Goal: Information Seeking & Learning: Find specific fact

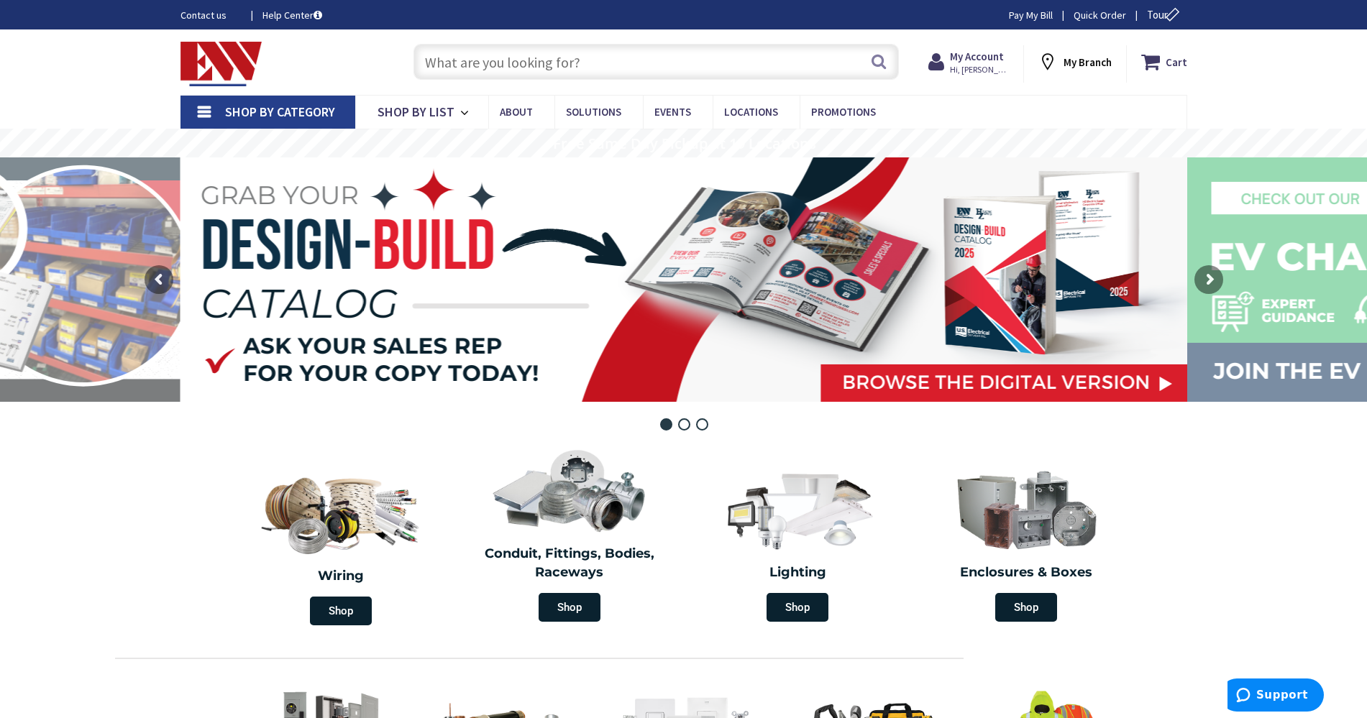
click at [560, 68] on input "text" at bounding box center [655, 62] width 485 height 36
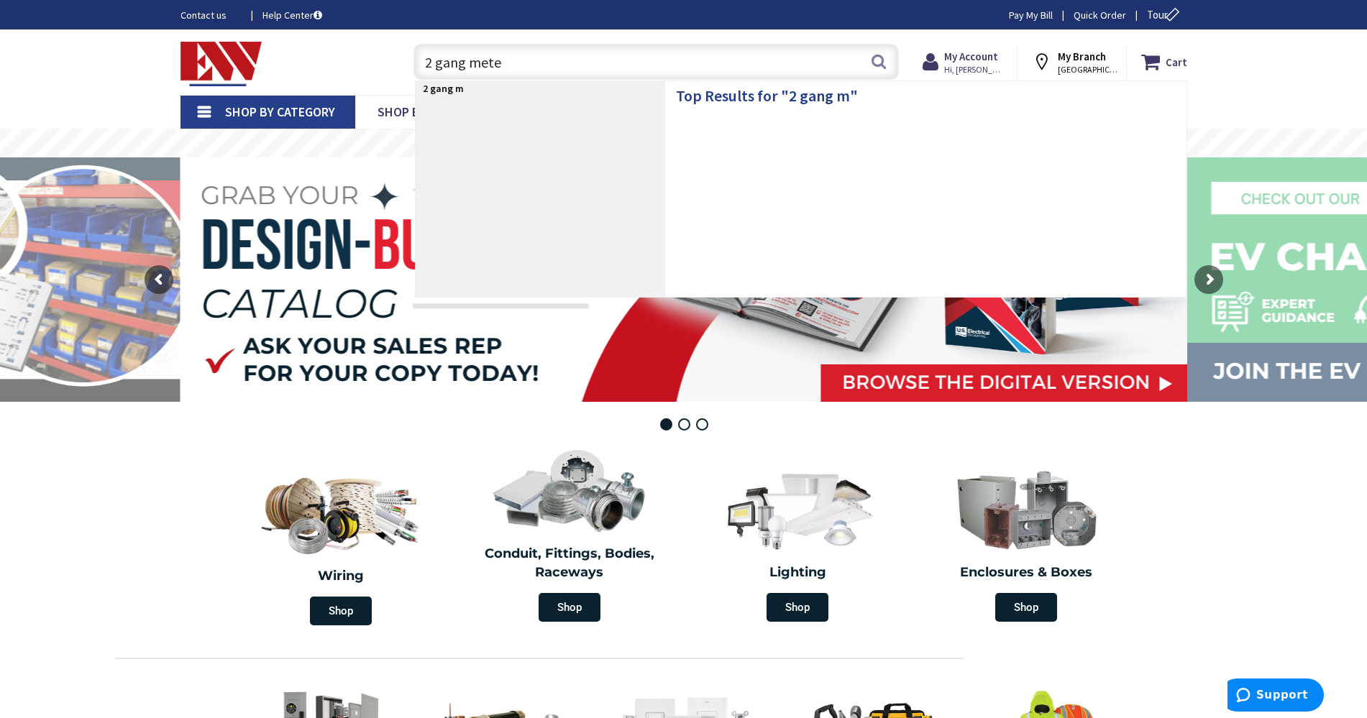
type input "2 gang meter"
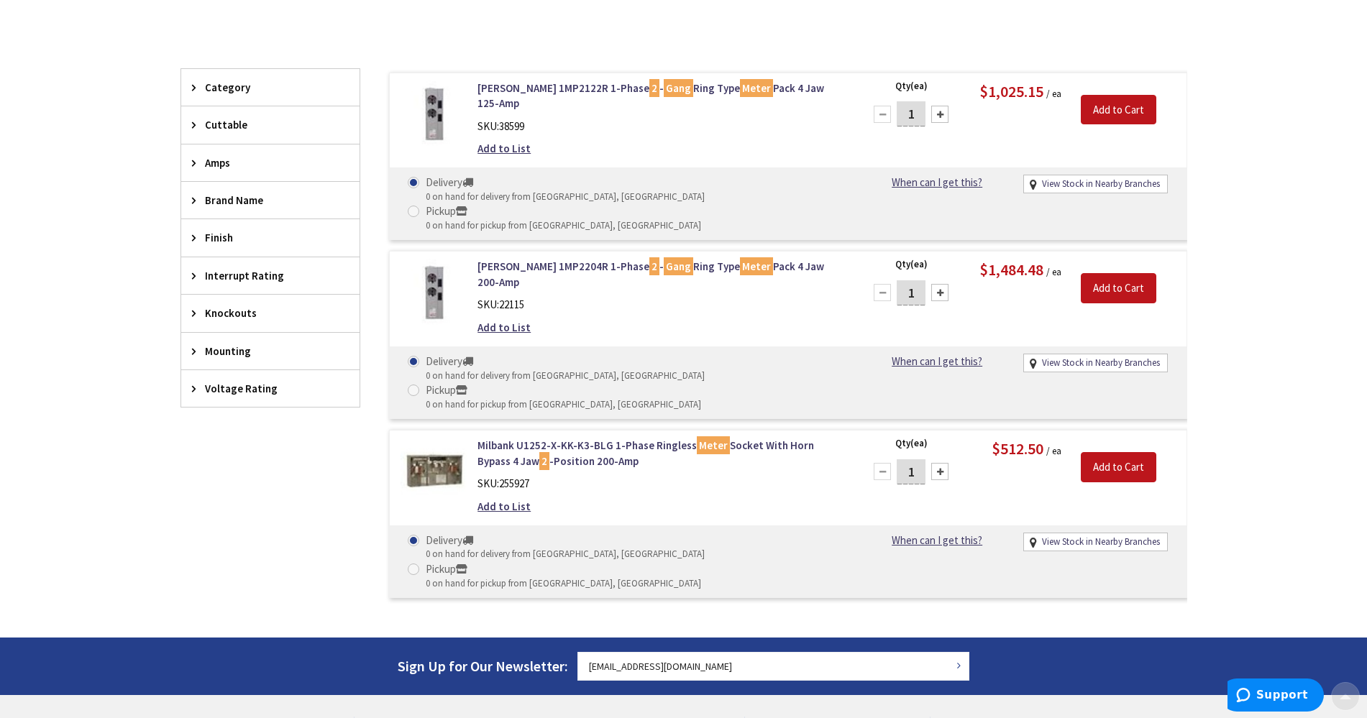
scroll to position [360, 0]
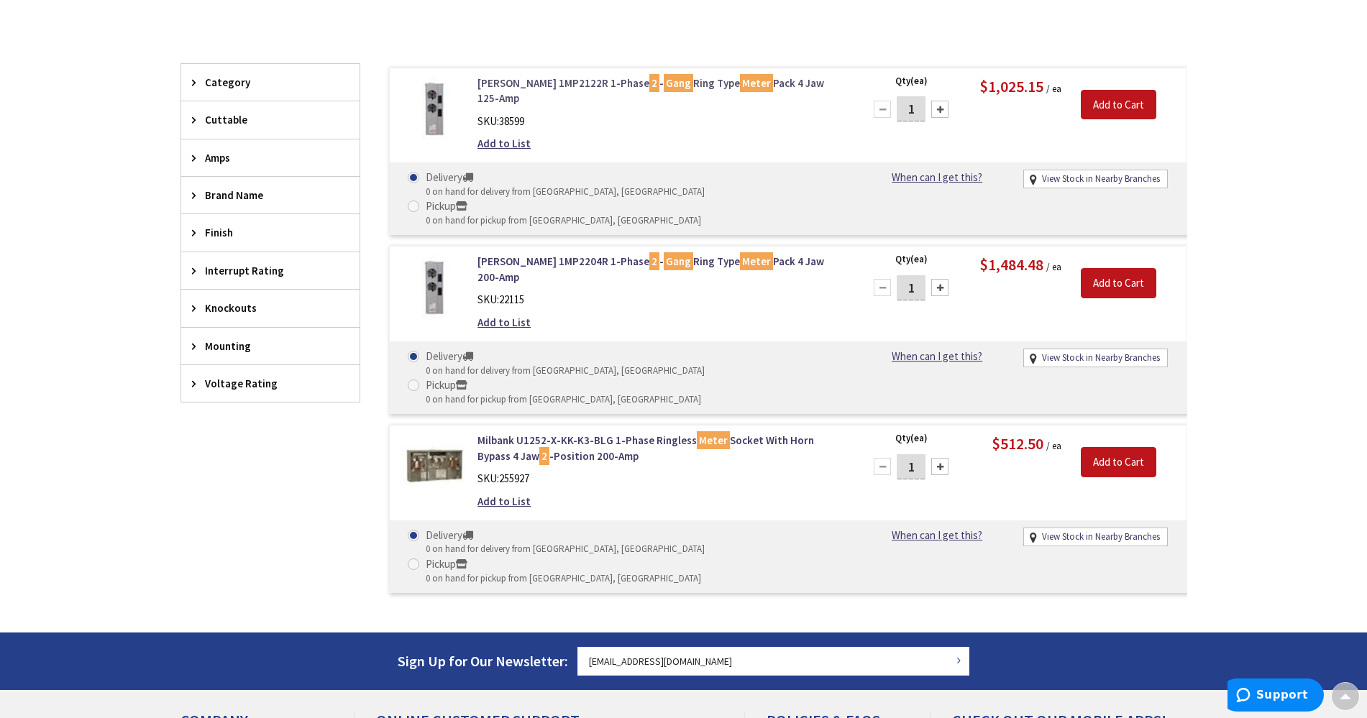
click at [539, 86] on link "[PERSON_NAME] 1MP2122R 1-Phase 2 - Gang Ring Type Meter Pack 4 Jaw 125-Amp" at bounding box center [660, 90] width 366 height 31
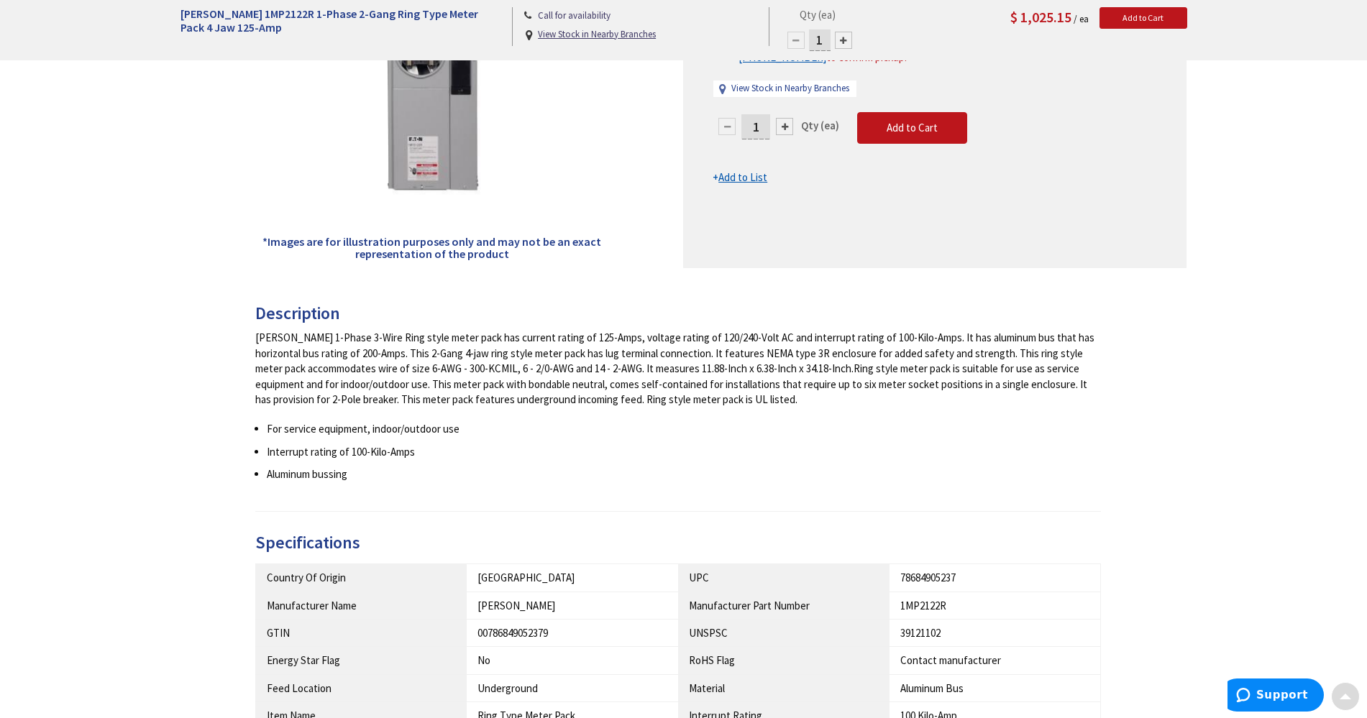
scroll to position [360, 0]
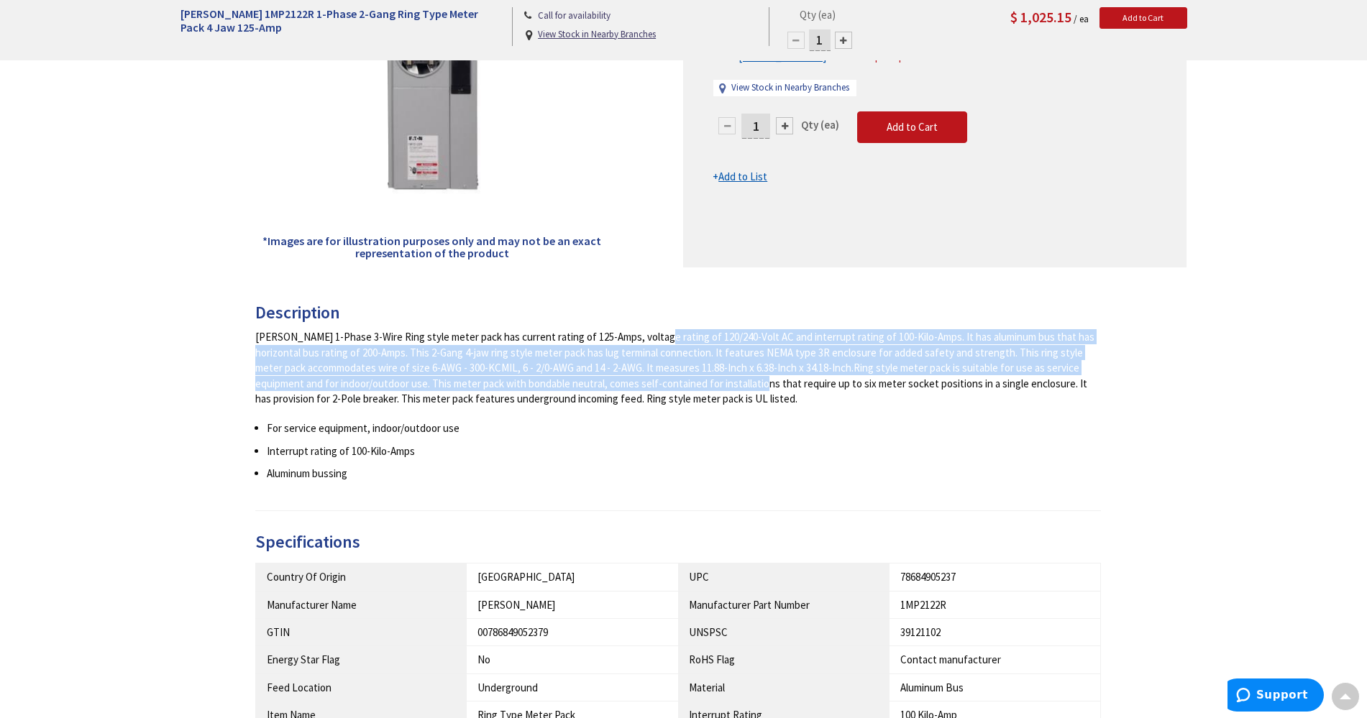
drag, startPoint x: 597, startPoint y: 334, endPoint x: 677, endPoint y: 388, distance: 96.7
click at [677, 388] on div "Eaton 1-Phase 3-Wire Ring style meter pack has current rating of 125-Amps, volt…" at bounding box center [678, 367] width 846 height 77
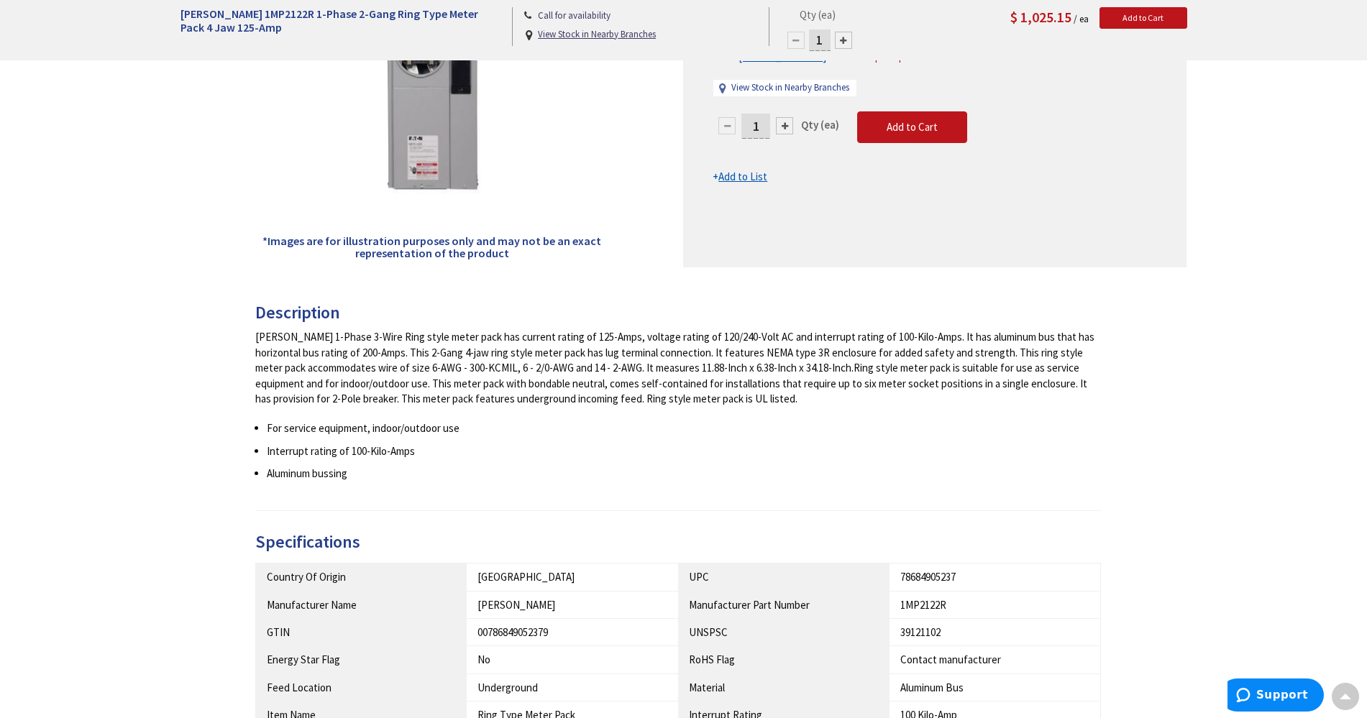
click at [841, 395] on div "Eaton 1-Phase 3-Wire Ring style meter pack has current rating of 125-Amps, volt…" at bounding box center [678, 367] width 846 height 77
drag, startPoint x: 829, startPoint y: 395, endPoint x: 638, endPoint y: 314, distance: 207.8
click at [638, 314] on div "Description Eaton 1-Phase 3-Wire Ring style meter pack has current rating of 12…" at bounding box center [678, 407] width 846 height 208
click at [554, 330] on div "Eaton 1-Phase 3-Wire Ring style meter pack has current rating of 125-Amps, volt…" at bounding box center [678, 367] width 846 height 77
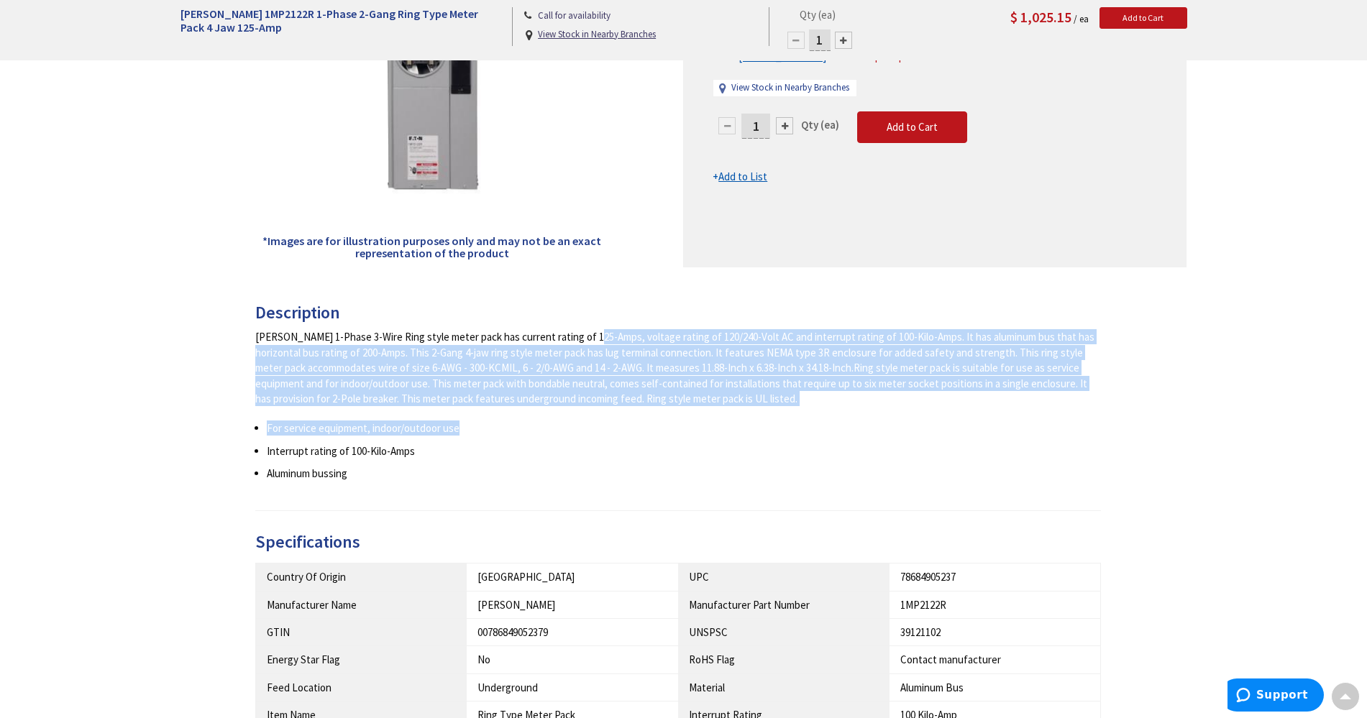
drag, startPoint x: 528, startPoint y: 332, endPoint x: 716, endPoint y: 435, distance: 214.6
click at [716, 435] on div "Eaton 1-Phase 3-Wire Ring style meter pack has current rating of 125-Amps, volt…" at bounding box center [678, 405] width 846 height 152
click at [716, 435] on li "For service equipment, indoor/outdoor use" at bounding box center [684, 428] width 835 height 15
drag, startPoint x: 719, startPoint y: 426, endPoint x: 578, endPoint y: 356, distance: 157.2
click at [579, 357] on div "Eaton 1-Phase 3-Wire Ring style meter pack has current rating of 125-Amps, volt…" at bounding box center [678, 405] width 846 height 152
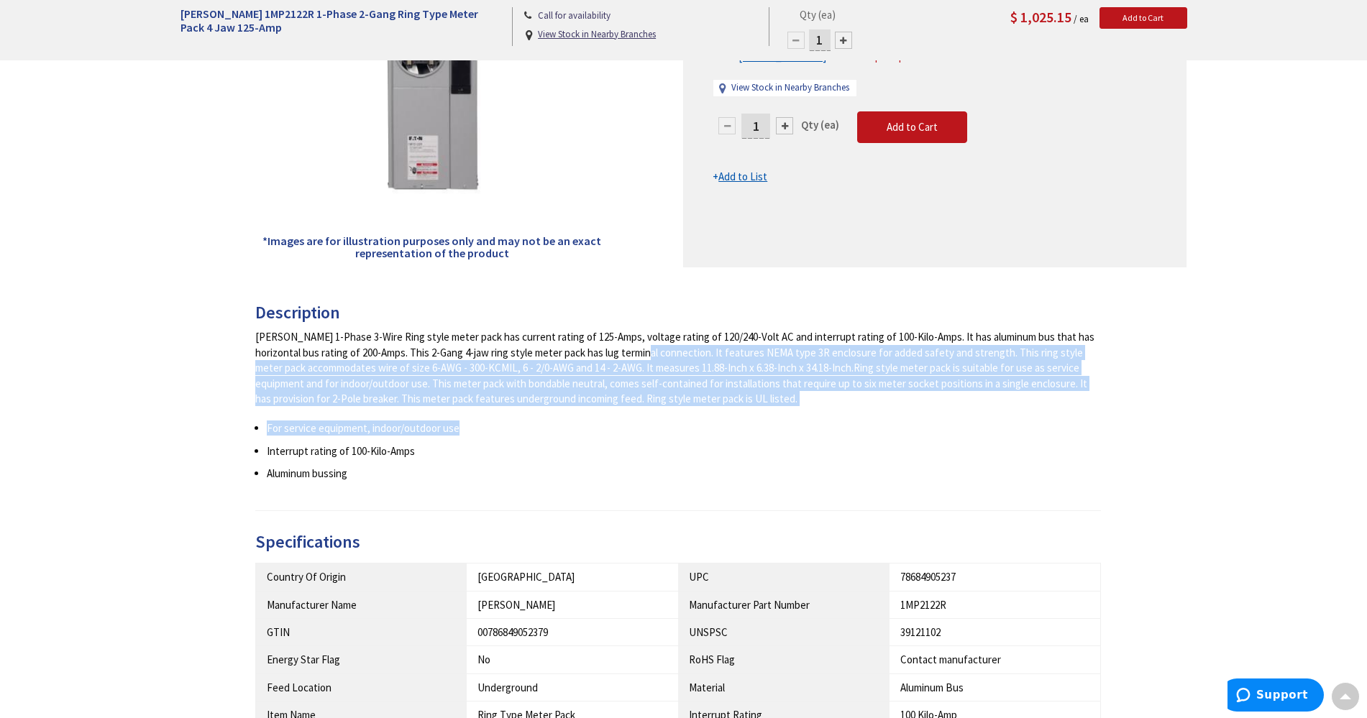
click at [578, 356] on div "Eaton 1-Phase 3-Wire Ring style meter pack has current rating of 125-Amps, volt…" at bounding box center [678, 367] width 846 height 77
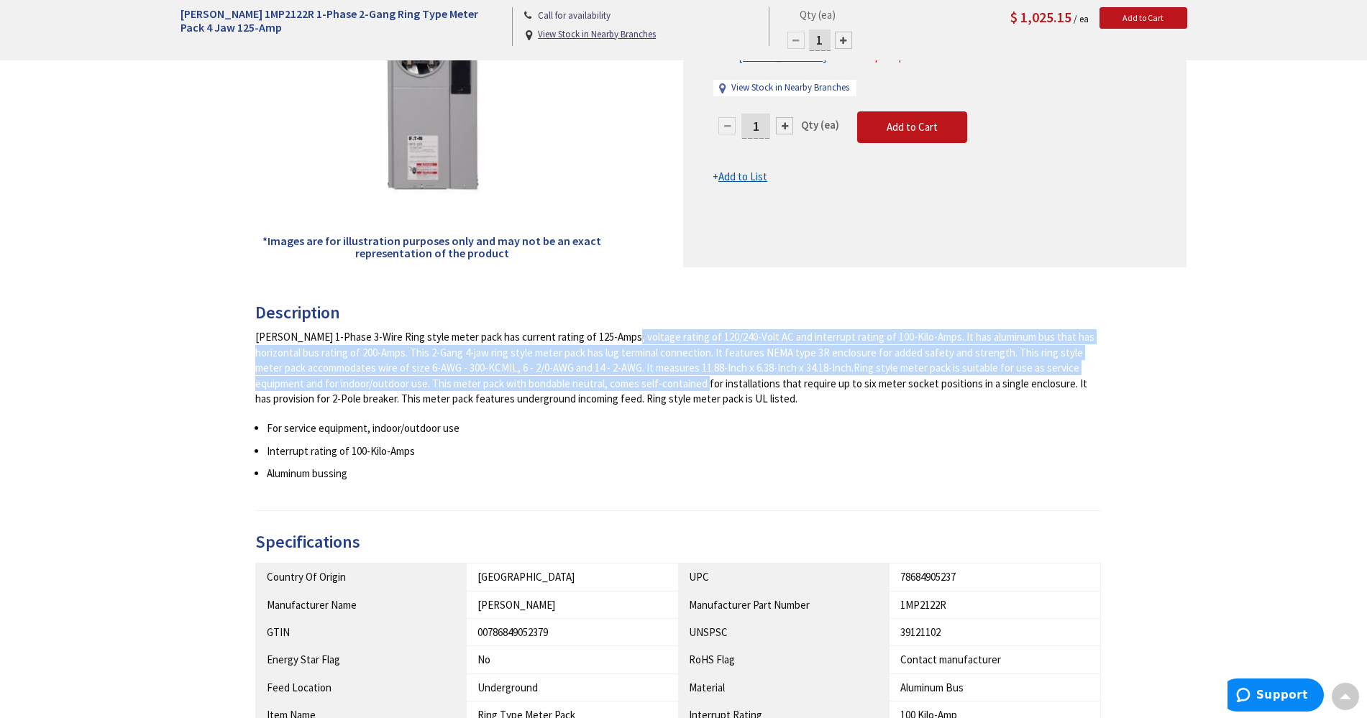
drag, startPoint x: 559, startPoint y: 342, endPoint x: 629, endPoint y: 383, distance: 81.5
click at [618, 385] on div "Eaton 1-Phase 3-Wire Ring style meter pack has current rating of 125-Amps, volt…" at bounding box center [678, 367] width 846 height 77
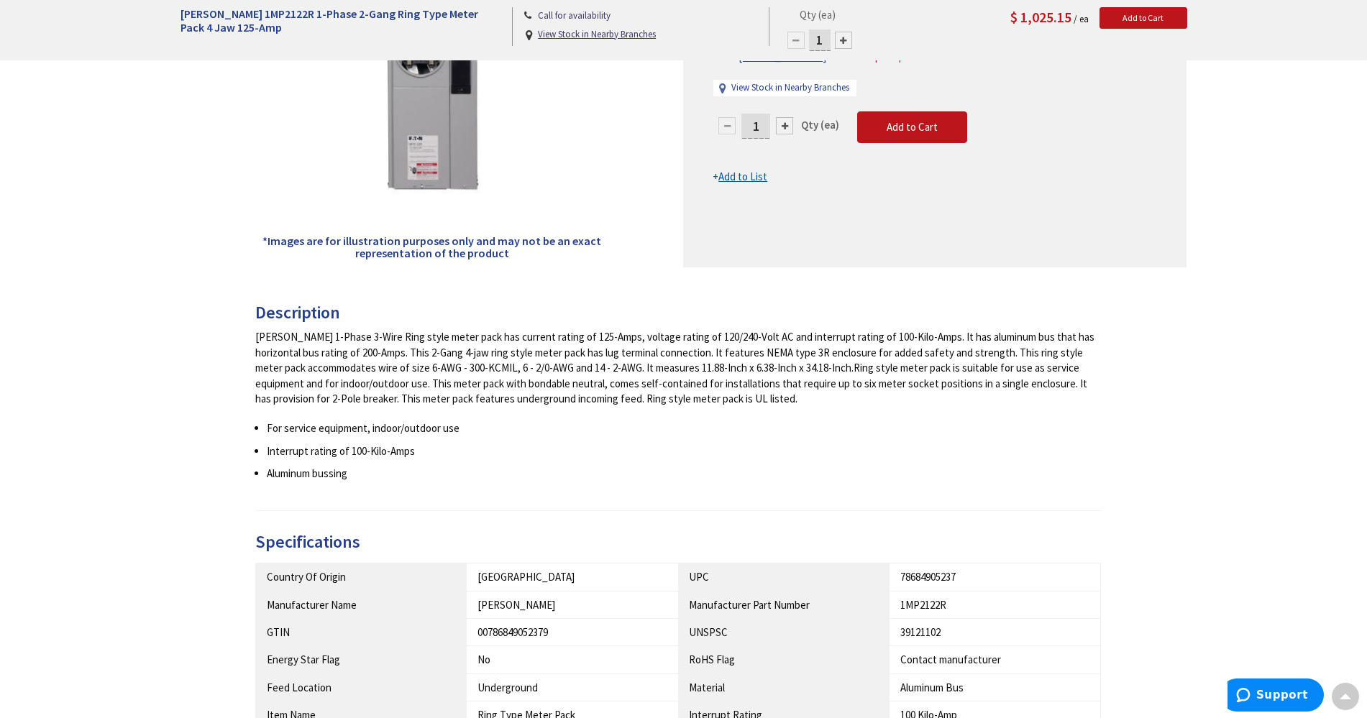
click at [629, 383] on div "Eaton 1-Phase 3-Wire Ring style meter pack has current rating of 125-Amps, volt…" at bounding box center [678, 367] width 846 height 77
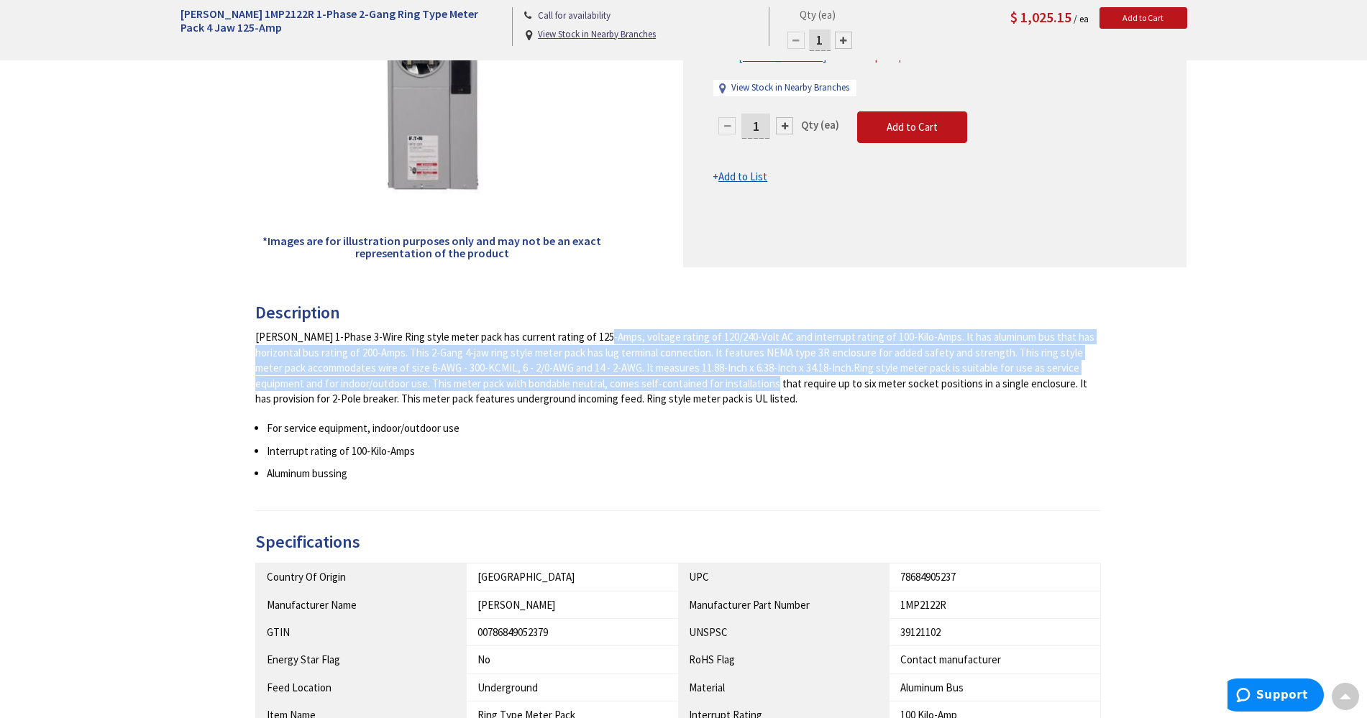
drag, startPoint x: 683, startPoint y: 389, endPoint x: 538, endPoint y: 329, distance: 157.3
click at [538, 329] on div "Eaton 1-Phase 3-Wire Ring style meter pack has current rating of 125-Amps, volt…" at bounding box center [678, 367] width 846 height 77
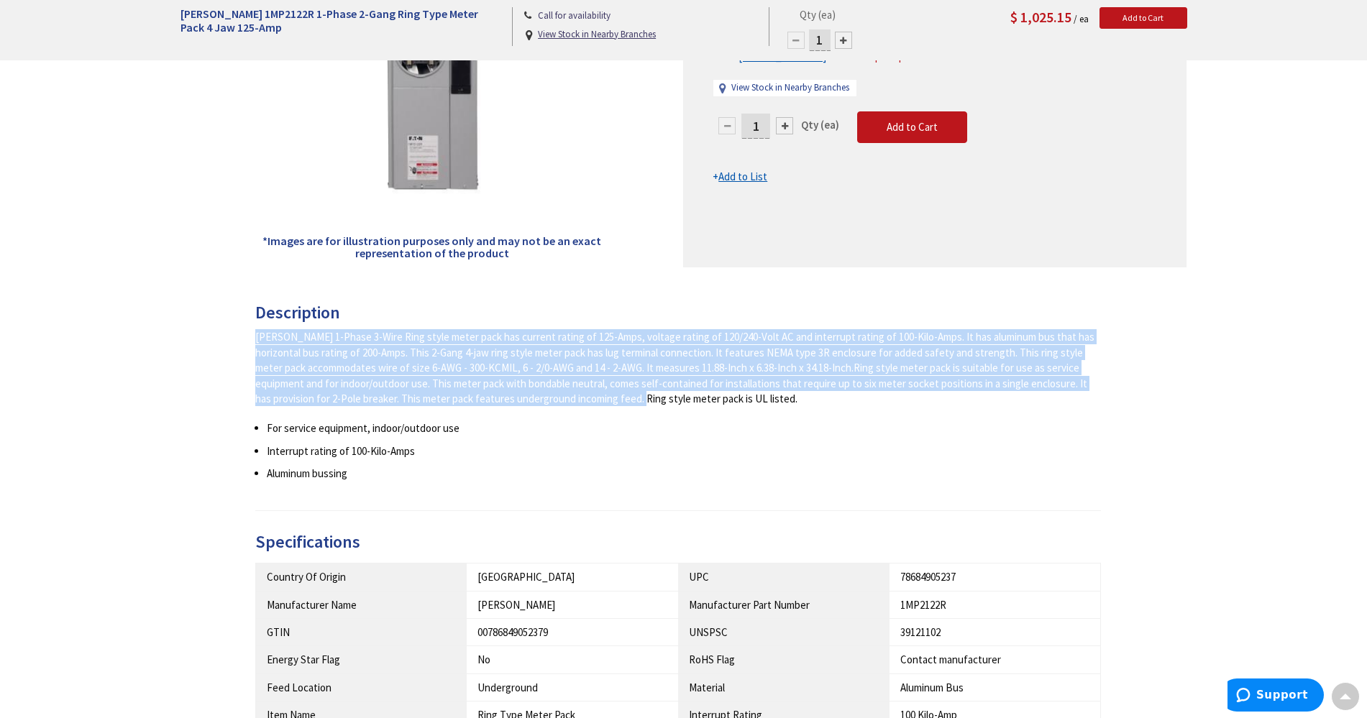
drag, startPoint x: 520, startPoint y: 390, endPoint x: 598, endPoint y: 395, distance: 77.8
click at [577, 399] on div "Description Eaton 1-Phase 3-Wire Ring style meter pack has current rating of 12…" at bounding box center [678, 407] width 846 height 208
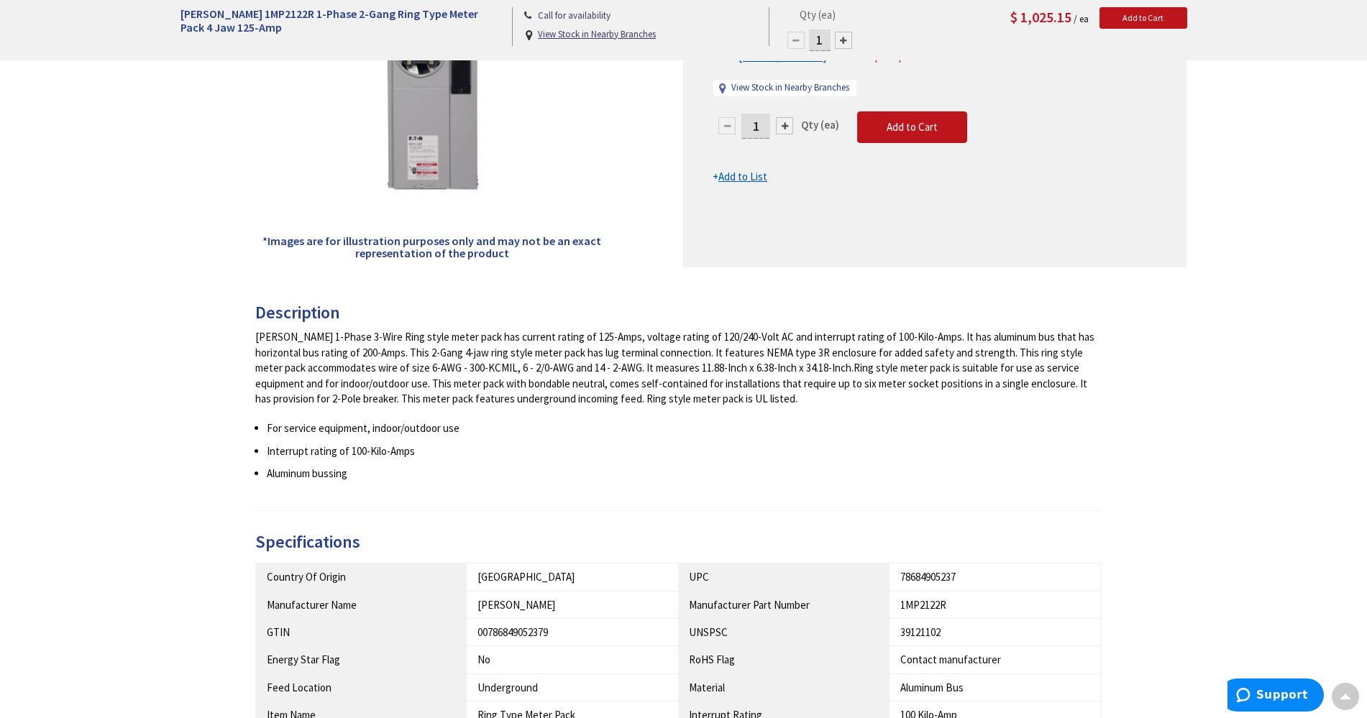
drag, startPoint x: 598, startPoint y: 395, endPoint x: 783, endPoint y: 396, distance: 185.5
click at [602, 395] on div "Eaton 1-Phase 3-Wire Ring style meter pack has current rating of 125-Amps, volt…" at bounding box center [678, 367] width 846 height 77
drag, startPoint x: 783, startPoint y: 396, endPoint x: 477, endPoint y: 288, distance: 324.1
click at [477, 288] on div "Back *Images are for illustration purposes only and may not be an exact represe…" at bounding box center [683, 491] width 1007 height 1281
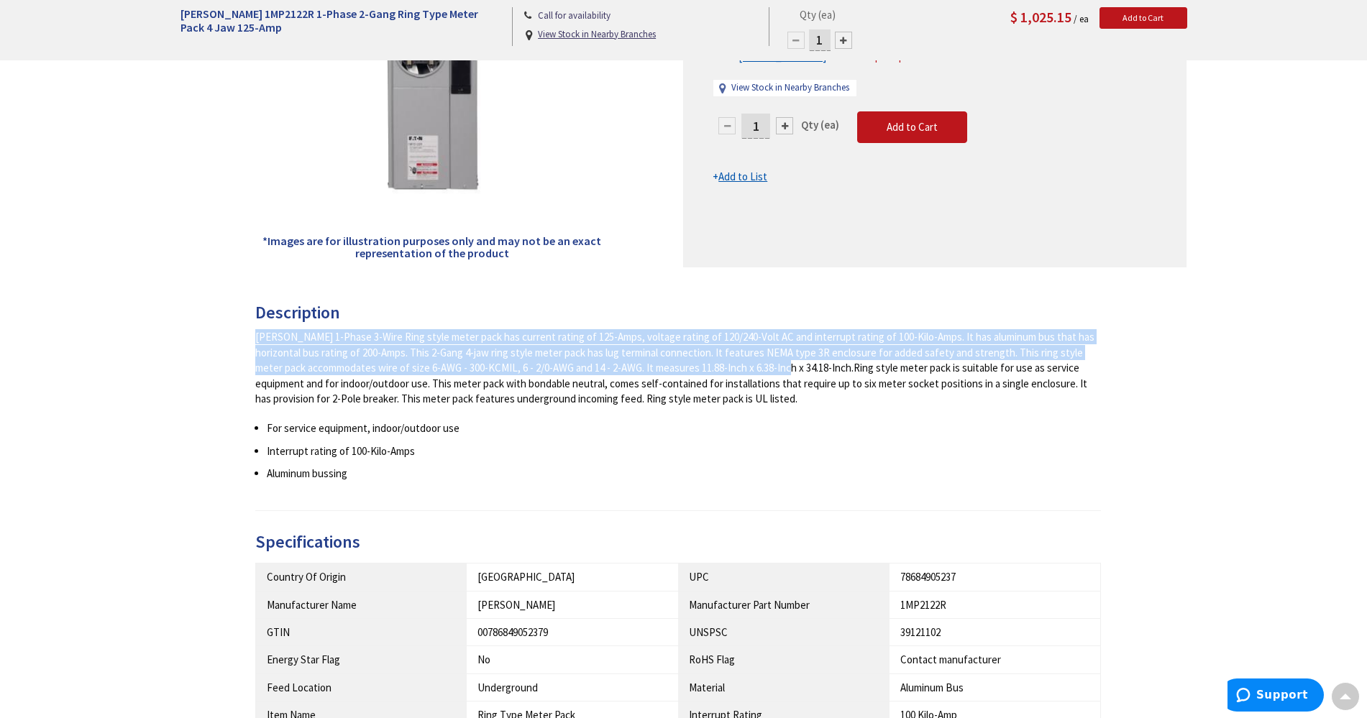
drag, startPoint x: 472, startPoint y: 302, endPoint x: 733, endPoint y: 361, distance: 267.6
click at [721, 365] on div "Back *Images are for illustration purposes only and may not be an exact represe…" at bounding box center [683, 491] width 1007 height 1281
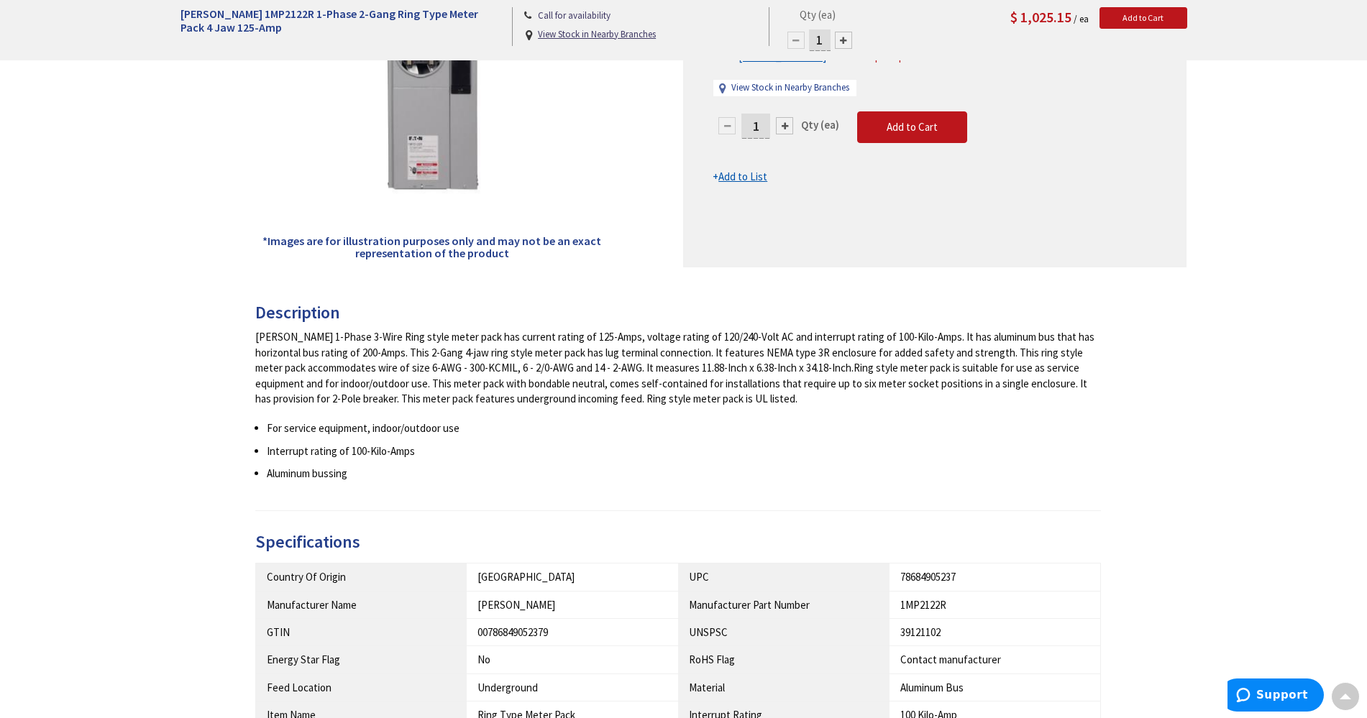
click at [736, 362] on div "Eaton 1-Phase 3-Wire Ring style meter pack has current rating of 125-Amps, volt…" at bounding box center [678, 367] width 846 height 77
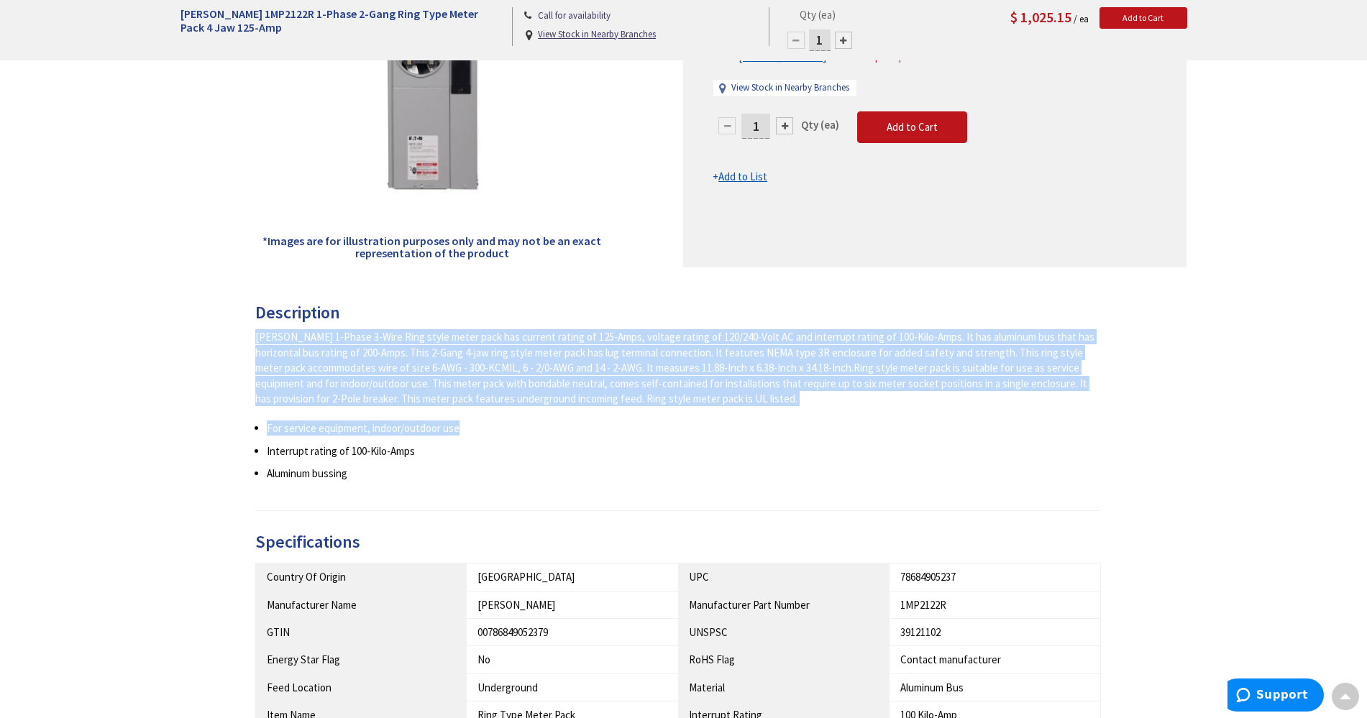
drag, startPoint x: 590, startPoint y: 315, endPoint x: 731, endPoint y: 433, distance: 183.2
click at [731, 433] on div "Description Eaton 1-Phase 3-Wire Ring style meter pack has current rating of 12…" at bounding box center [678, 407] width 846 height 208
drag, startPoint x: 757, startPoint y: 430, endPoint x: 782, endPoint y: 424, distance: 25.8
click at [758, 430] on li "For service equipment, indoor/outdoor use" at bounding box center [684, 428] width 835 height 15
click at [661, 397] on div "Eaton 1-Phase 3-Wire Ring style meter pack has current rating of 125-Amps, volt…" at bounding box center [678, 367] width 846 height 77
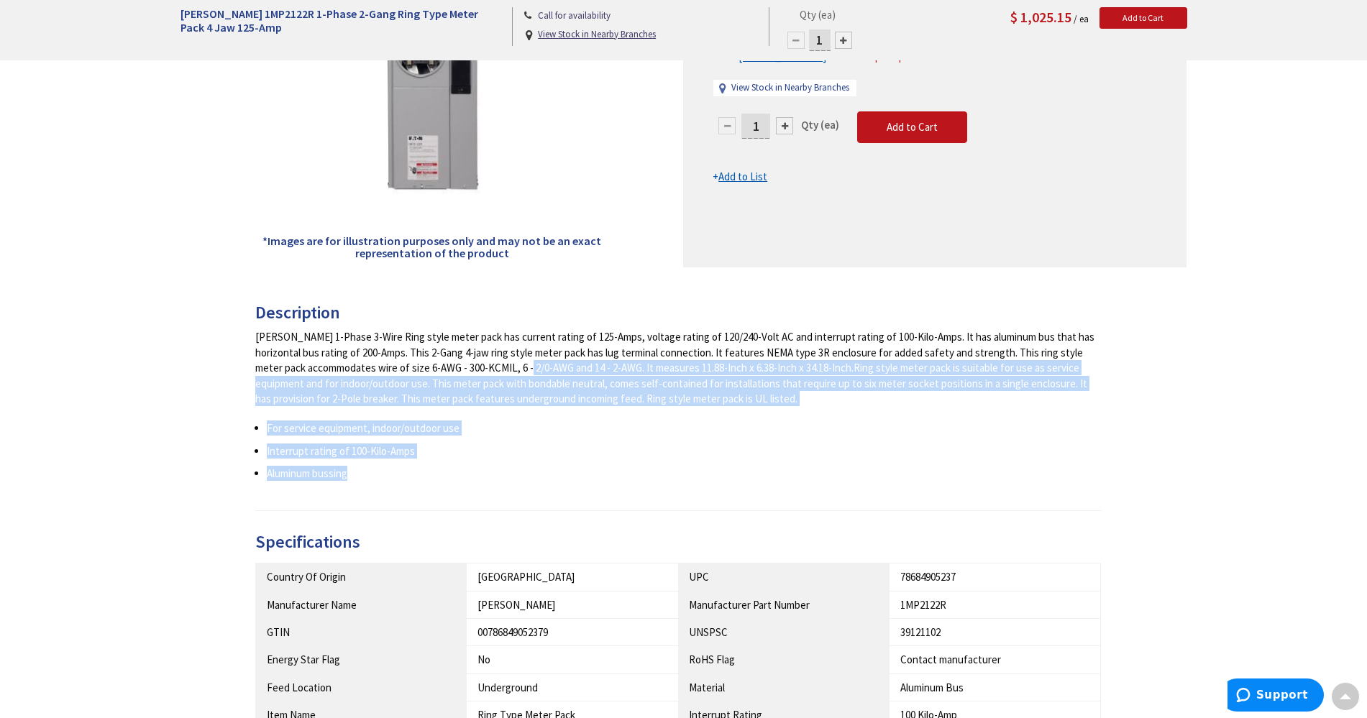
drag, startPoint x: 467, startPoint y: 380, endPoint x: 662, endPoint y: 456, distance: 209.2
click at [661, 459] on div "Eaton 1-Phase 3-Wire Ring style meter pack has current rating of 125-Amps, volt…" at bounding box center [678, 405] width 846 height 152
click at [662, 456] on li "Interrupt rating of 100-Kilo-Amps" at bounding box center [684, 451] width 835 height 15
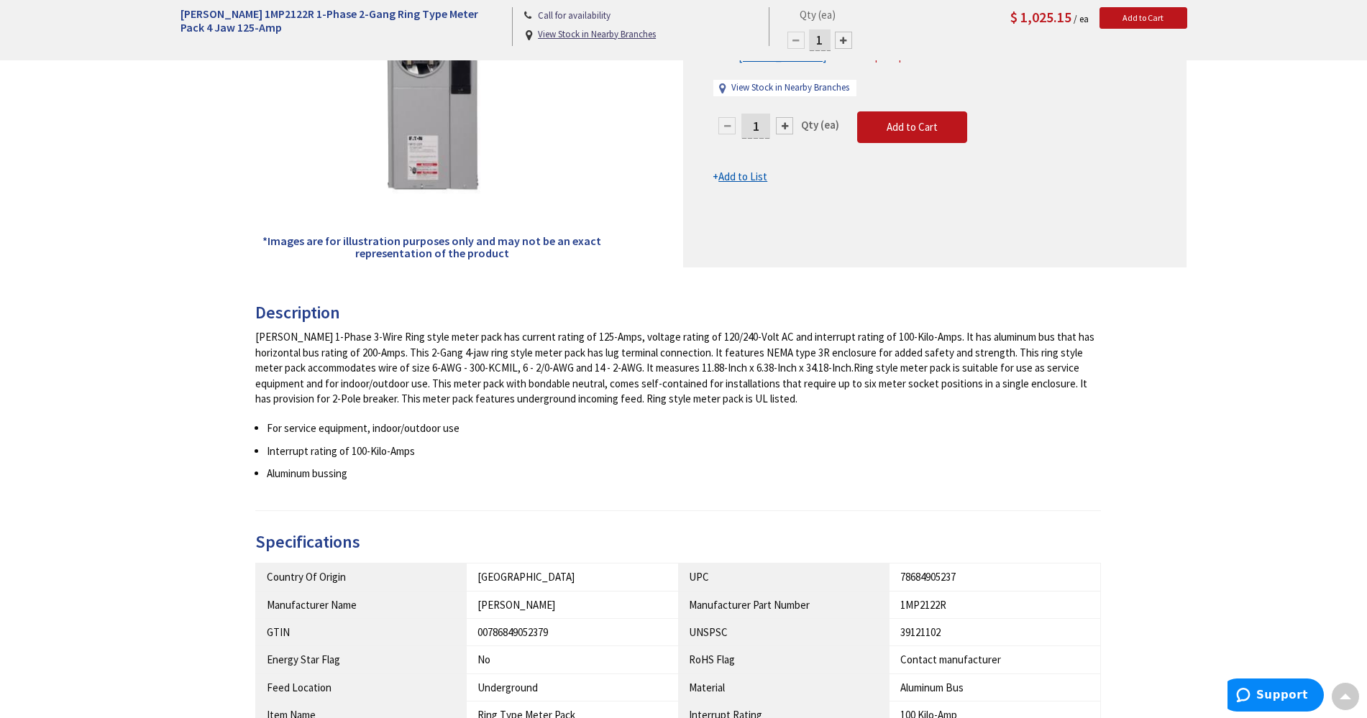
drag, startPoint x: 679, startPoint y: 436, endPoint x: 641, endPoint y: 414, distance: 44.1
click at [677, 436] on ul "For service equipment, indoor/outdoor use Interrupt rating of 100-Kilo-Amps Alu…" at bounding box center [678, 451] width 846 height 60
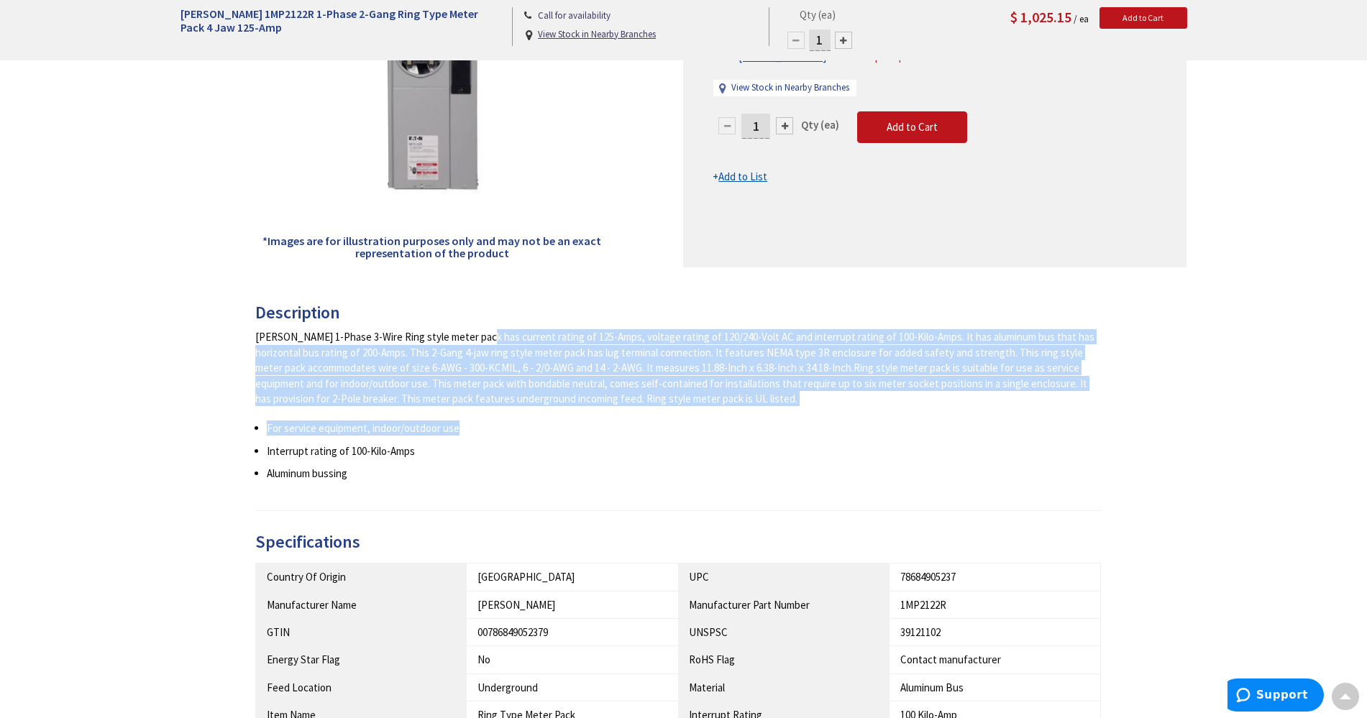
drag, startPoint x: 581, startPoint y: 420, endPoint x: 419, endPoint y: 332, distance: 184.0
click at [419, 332] on div "Eaton 1-Phase 3-Wire Ring style meter pack has current rating of 125-Amps, volt…" at bounding box center [678, 405] width 846 height 152
click at [419, 332] on div "Eaton 1-Phase 3-Wire Ring style meter pack has current rating of 125-Amps, volt…" at bounding box center [678, 367] width 846 height 77
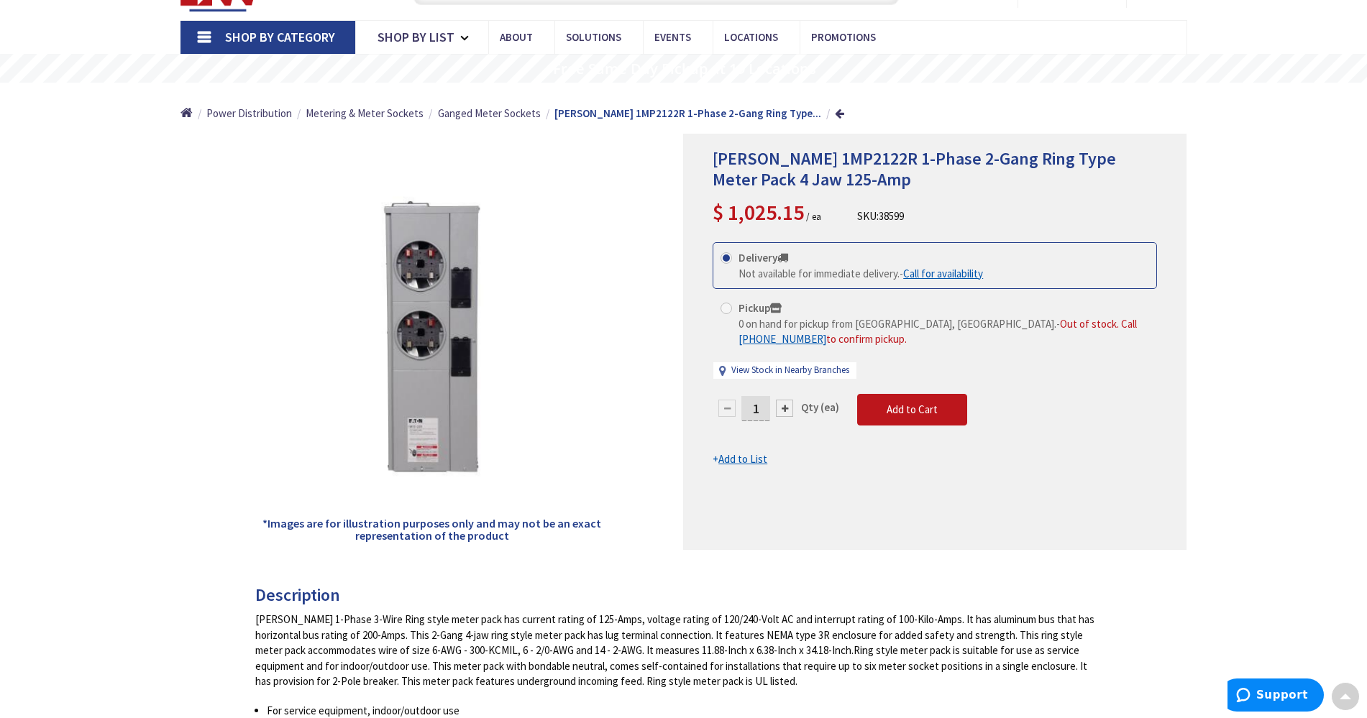
scroll to position [0, 0]
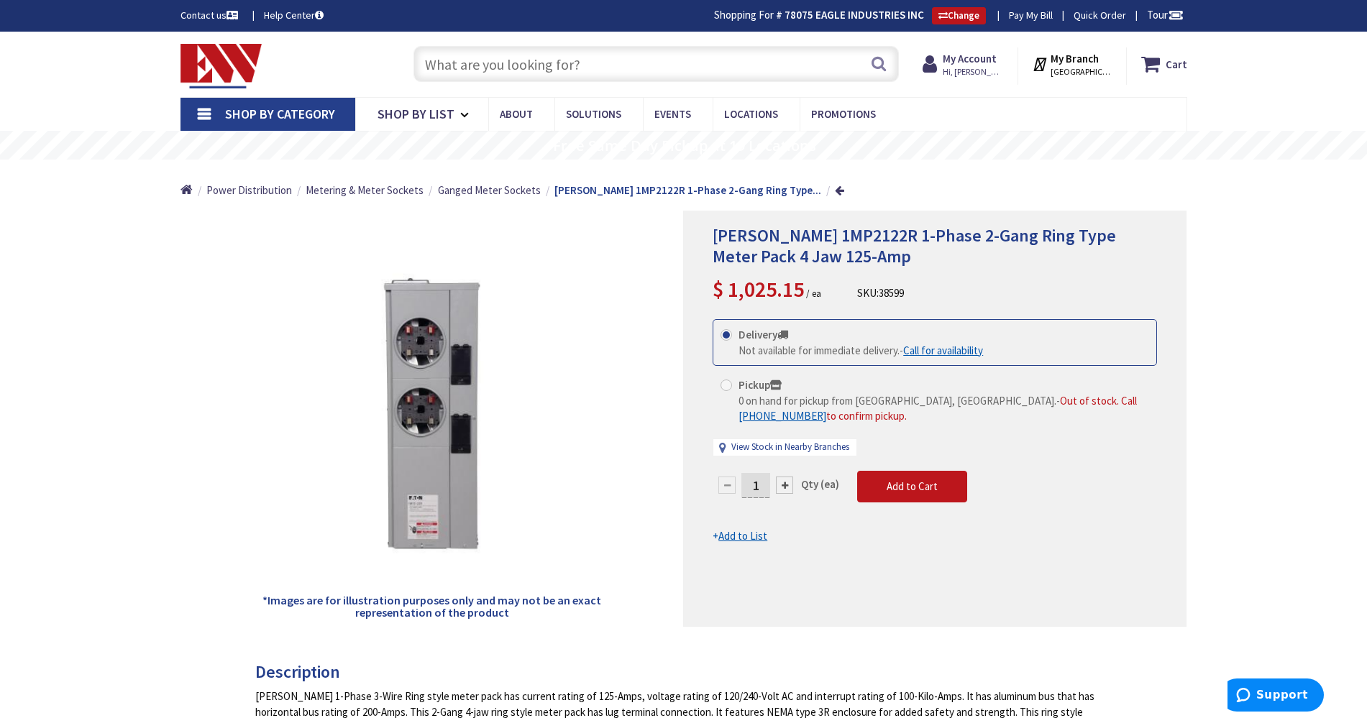
click at [503, 73] on input "text" at bounding box center [655, 64] width 485 height 36
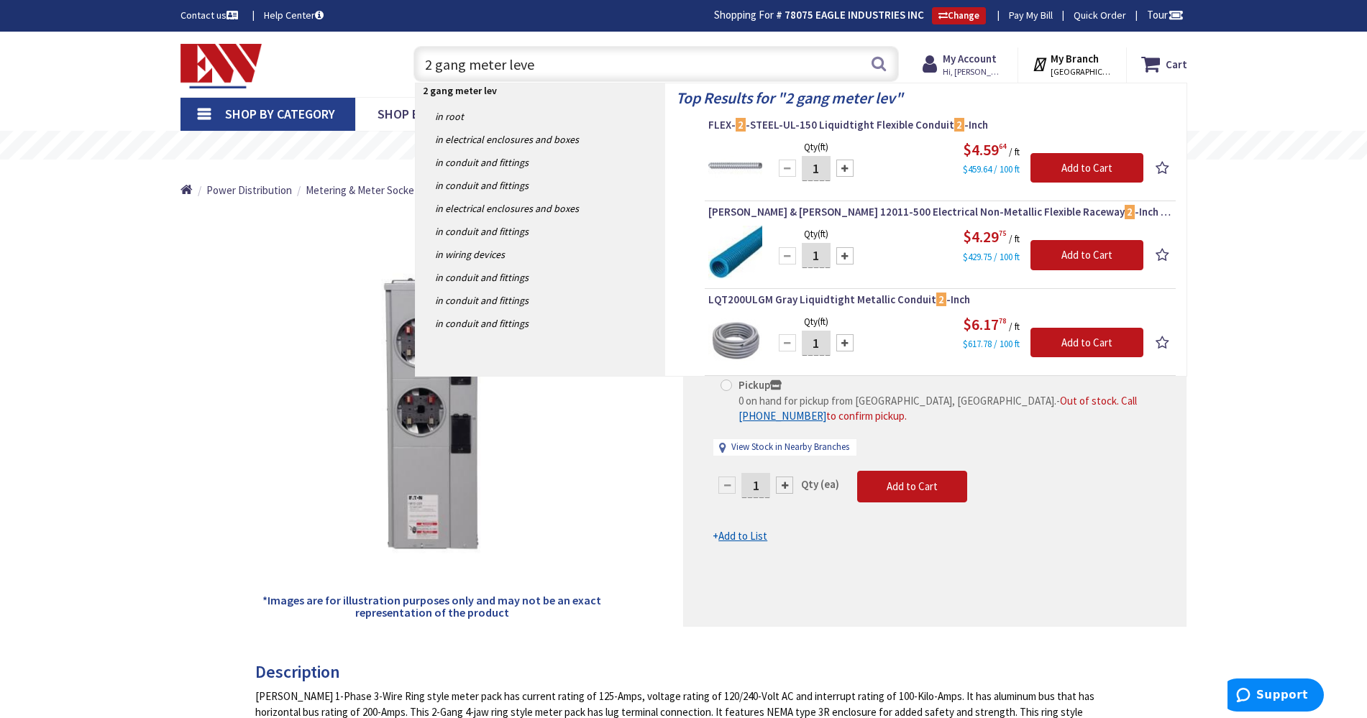
type input "2 gang meter lever"
